Goal: Task Accomplishment & Management: Use online tool/utility

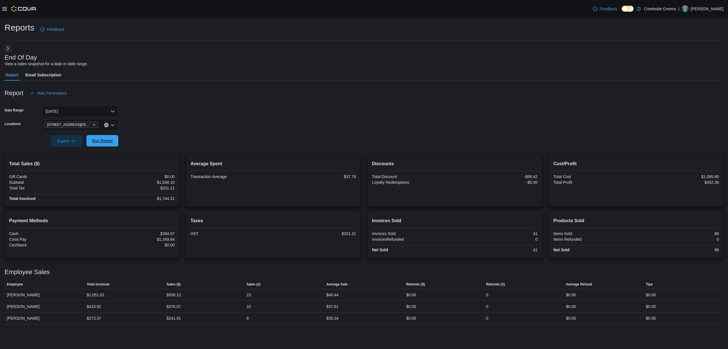
click at [107, 137] on span "Run Report" at bounding box center [102, 140] width 25 height 11
drag, startPoint x: 87, startPoint y: 139, endPoint x: 89, endPoint y: 138, distance: 2.9
click at [87, 139] on button "Run Report" at bounding box center [103, 140] width 32 height 11
click at [196, 137] on form "Date Range [DATE] Locations [STREET_ADDRESS][PERSON_NAME] Export Run Report" at bounding box center [364, 123] width 719 height 48
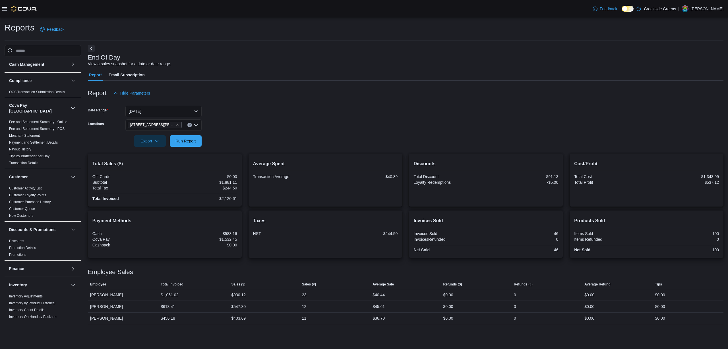
click at [91, 52] on button "Next" at bounding box center [91, 48] width 7 height 7
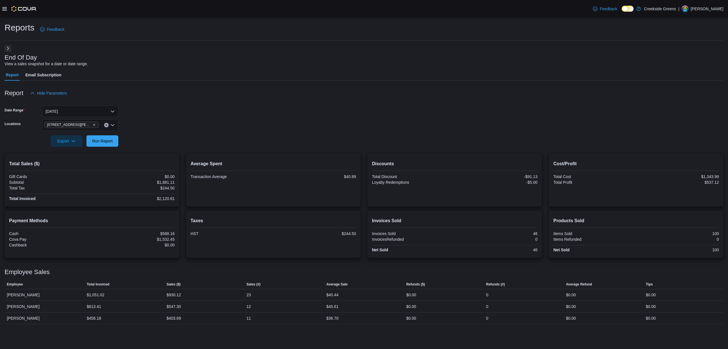
click at [5, 45] on button "Next" at bounding box center [8, 48] width 7 height 7
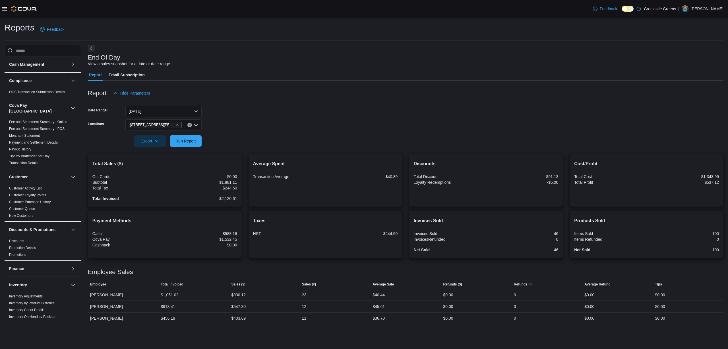
click at [90, 47] on button "Next" at bounding box center [91, 48] width 7 height 7
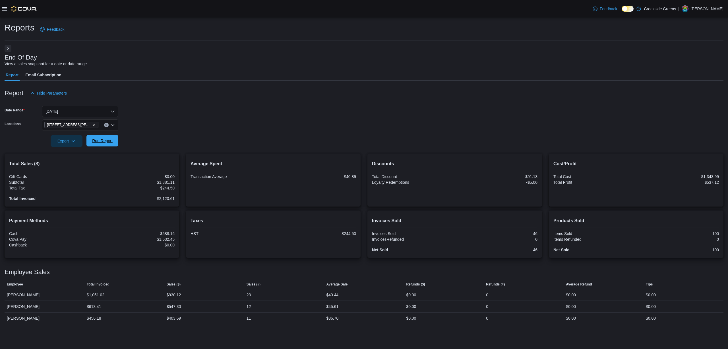
click at [95, 135] on div "Export Run Report" at bounding box center [62, 140] width 114 height 11
click at [108, 139] on span "Run Report" at bounding box center [102, 141] width 20 height 6
